Goal: Information Seeking & Learning: Learn about a topic

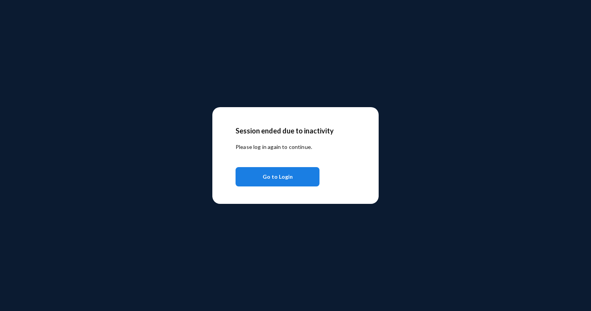
click at [292, 176] on button "Go to Login" at bounding box center [278, 176] width 84 height 19
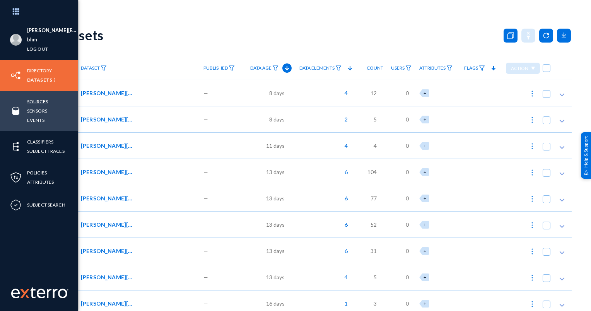
click at [38, 105] on link "Sources" at bounding box center [37, 101] width 21 height 9
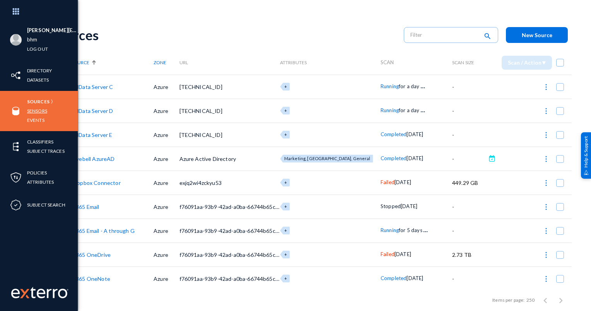
click at [46, 108] on link "Sensors" at bounding box center [37, 110] width 20 height 9
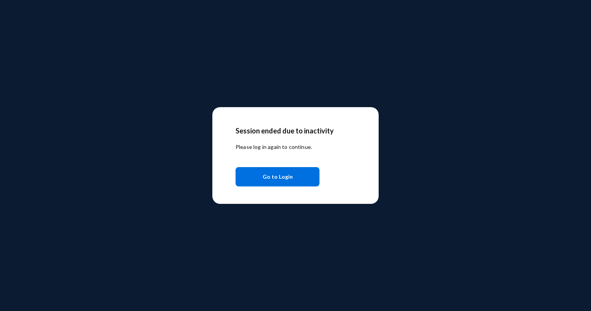
click at [262, 181] on button "Go to Login" at bounding box center [278, 176] width 84 height 19
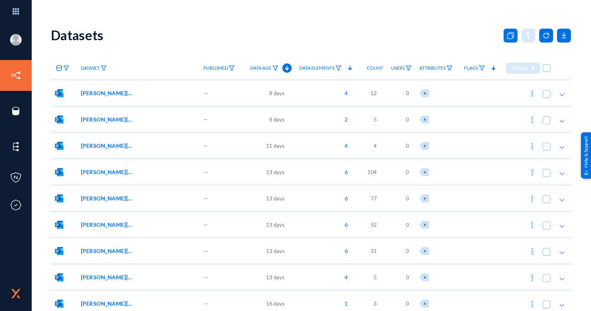
drag, startPoint x: 198, startPoint y: 38, endPoint x: 204, endPoint y: 38, distance: 5.8
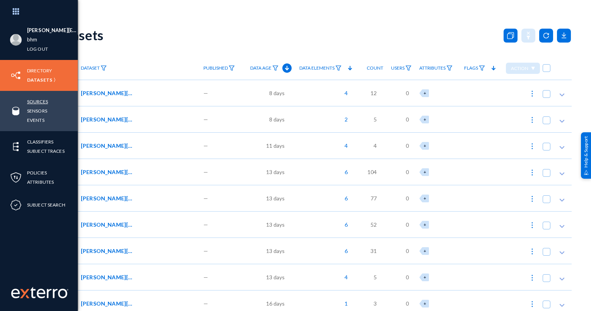
click at [39, 101] on link "Sources" at bounding box center [37, 101] width 21 height 9
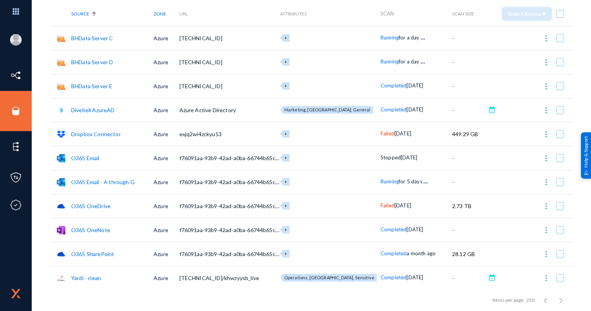
scroll to position [49, 0]
click at [91, 204] on link "O365 OneDrive" at bounding box center [90, 205] width 39 height 7
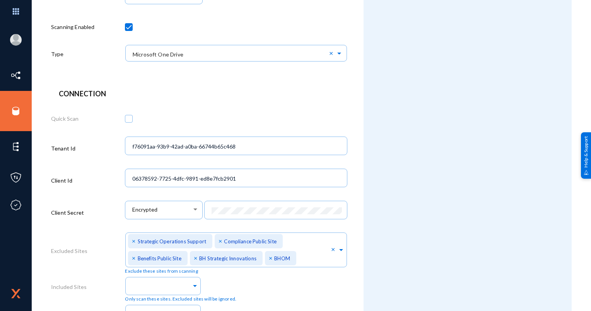
scroll to position [155, 0]
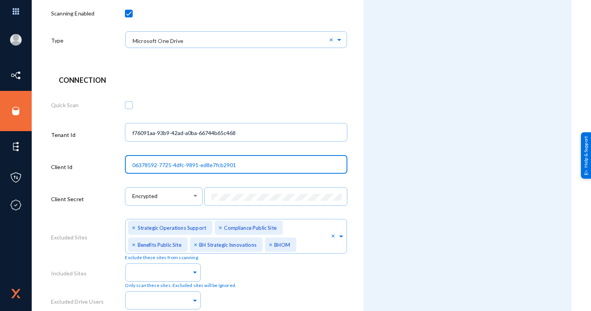
drag, startPoint x: 242, startPoint y: 167, endPoint x: 113, endPoint y: 166, distance: 128.5
click at [113, 166] on div "Client Id 06378592-7725-4dfc-9891-ed8e7fcb2901" at bounding box center [199, 168] width 296 height 32
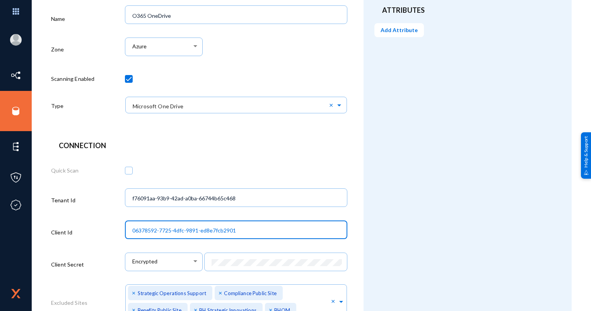
scroll to position [0, 0]
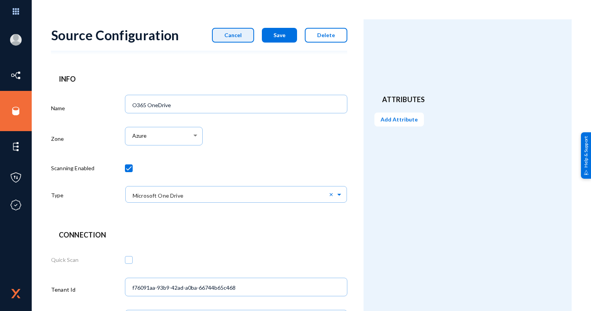
click at [228, 39] on button "Cancel" at bounding box center [233, 35] width 42 height 15
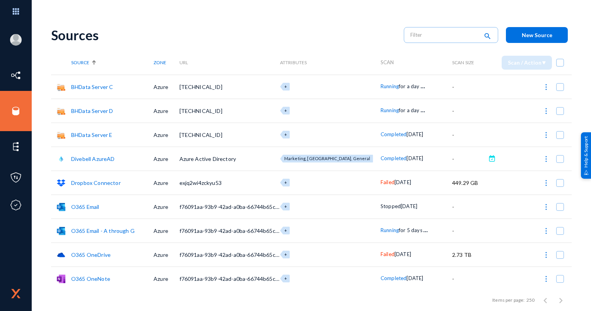
click at [82, 206] on link "O365 Email" at bounding box center [85, 207] width 28 height 7
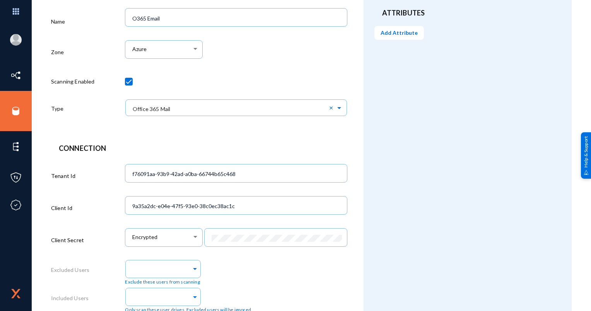
scroll to position [116, 0]
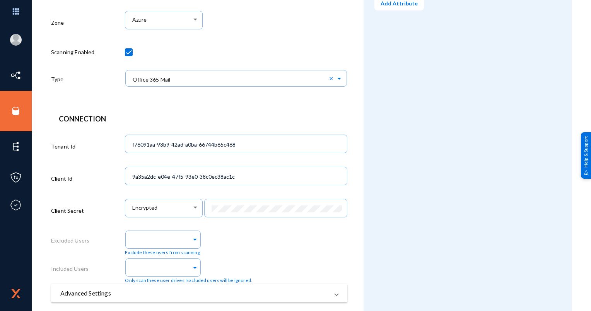
click at [417, 101] on div "Attributes Add Attribute" at bounding box center [468, 132] width 208 height 458
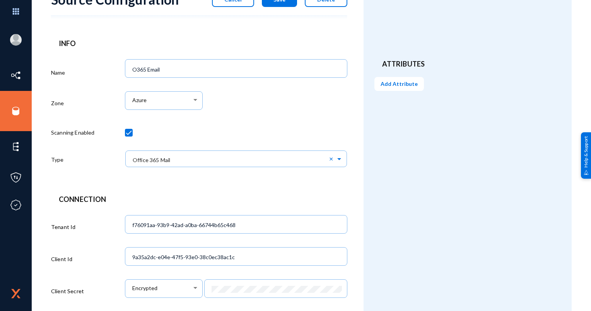
scroll to position [0, 0]
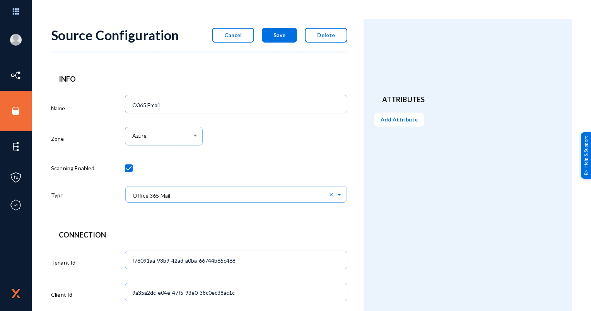
click at [237, 33] on span "Cancel" at bounding box center [232, 35] width 17 height 7
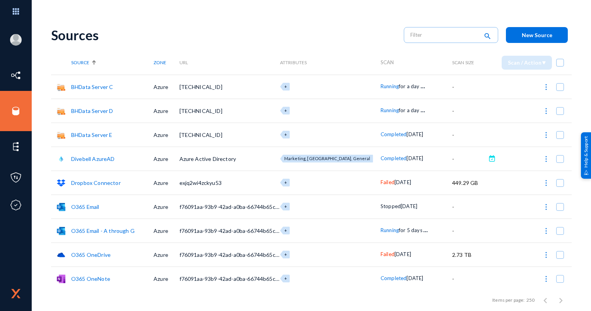
scroll to position [39, 0]
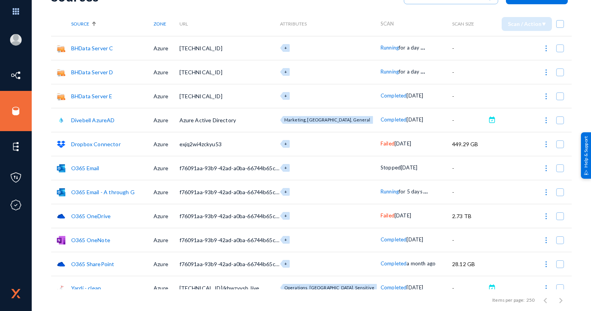
click at [98, 120] on link "Divebell AzureAD" at bounding box center [93, 120] width 44 height 7
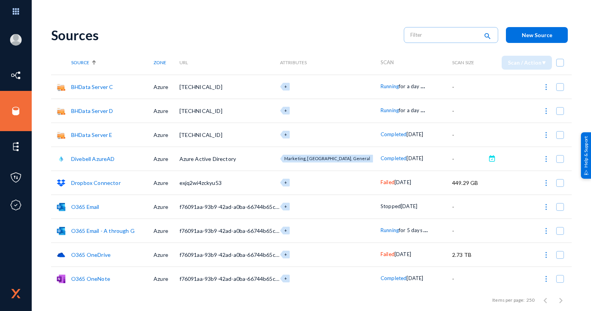
click at [94, 158] on link "Divebell AzureAD" at bounding box center [93, 159] width 44 height 7
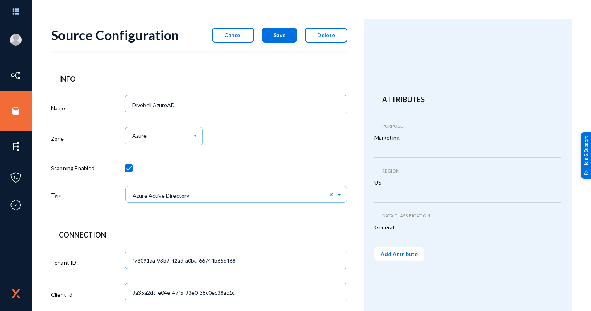
scroll to position [155, 0]
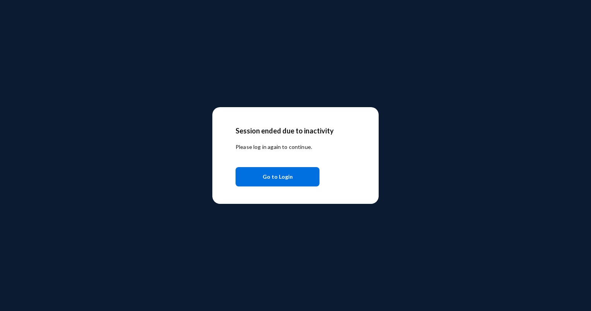
click at [460, 204] on div "Session ended due to inactivity Please log in again to continue. Go to Login" at bounding box center [295, 155] width 591 height 311
